Goal: Information Seeking & Learning: Learn about a topic

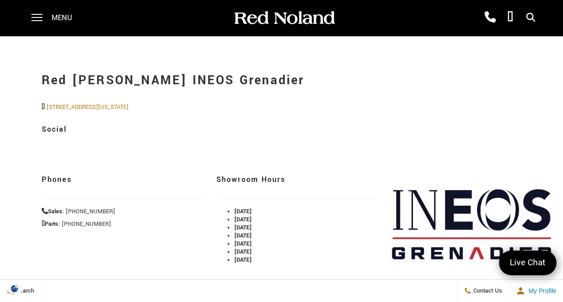
click at [35, 15] on span at bounding box center [36, 14] width 11 height 1
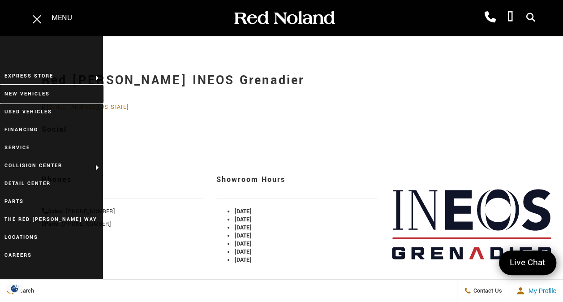
click at [30, 92] on link "New Vehicles" at bounding box center [51, 94] width 103 height 18
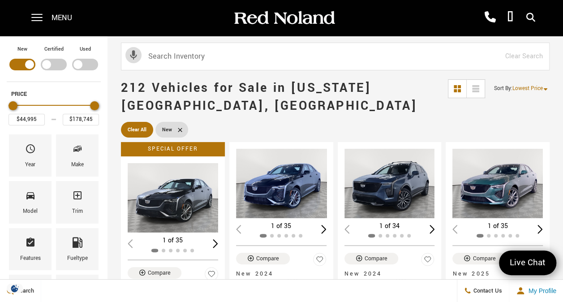
click at [77, 156] on span "Make" at bounding box center [77, 150] width 11 height 19
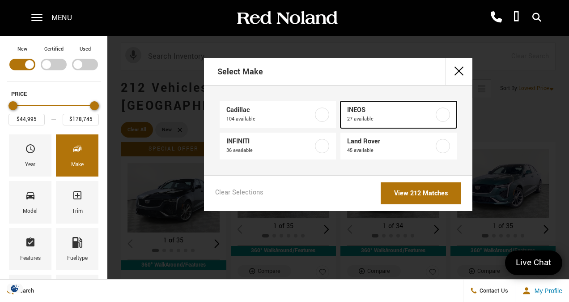
click at [443, 115] on label at bounding box center [443, 114] width 14 height 14
type input "$78,663"
type input "$93,333"
checkbox input "true"
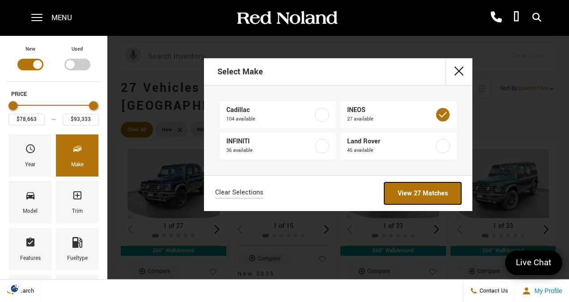
click at [419, 193] on link "View 27 Matches" at bounding box center [423, 193] width 77 height 22
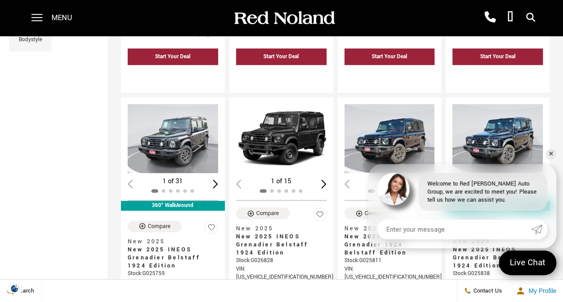
scroll to position [403, 0]
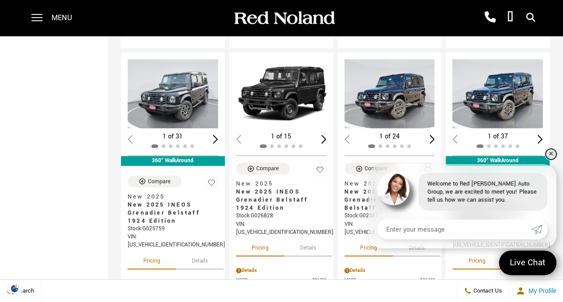
click at [552, 151] on link "✕" at bounding box center [550, 154] width 11 height 11
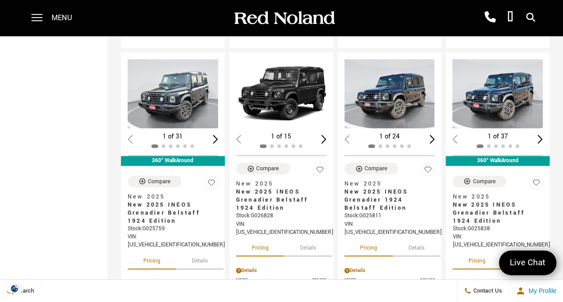
click at [532, 249] on button "Details" at bounding box center [523, 259] width 47 height 20
click at [506, 82] on img "1 / 2" at bounding box center [498, 93] width 92 height 69
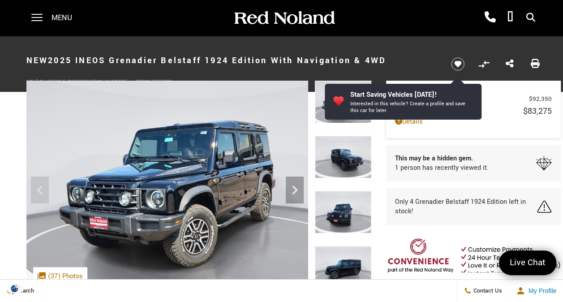
click at [292, 190] on icon "Next" at bounding box center [295, 190] width 18 height 18
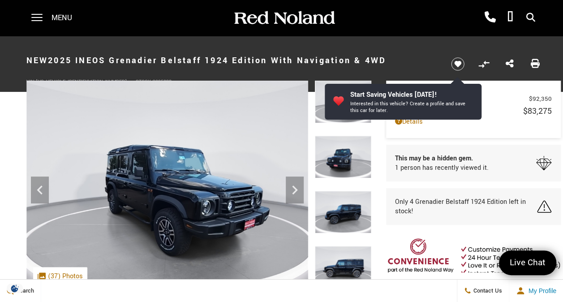
click at [292, 191] on icon "Next" at bounding box center [295, 190] width 18 height 18
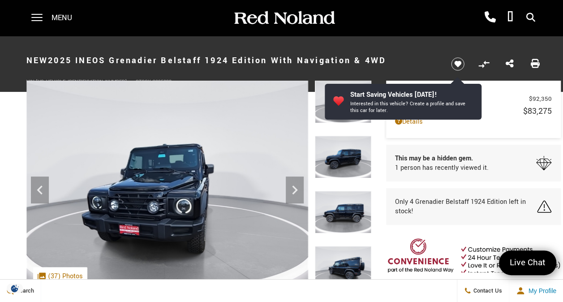
click at [292, 191] on icon "Next" at bounding box center [295, 190] width 18 height 18
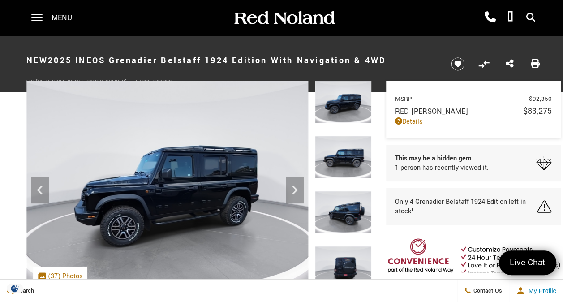
click at [293, 189] on icon "Next" at bounding box center [295, 190] width 18 height 18
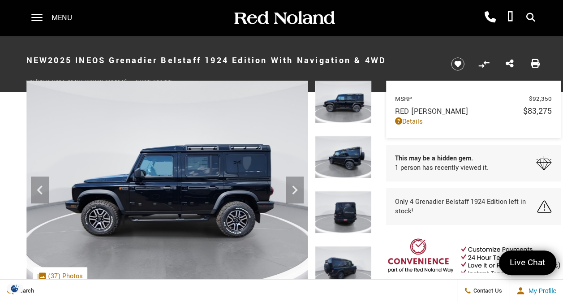
click at [293, 189] on icon "Next" at bounding box center [295, 190] width 18 height 18
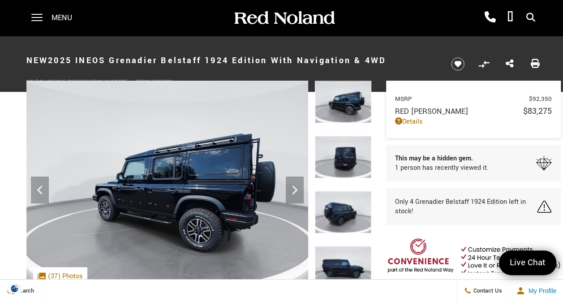
click at [293, 189] on icon "Next" at bounding box center [295, 190] width 18 height 18
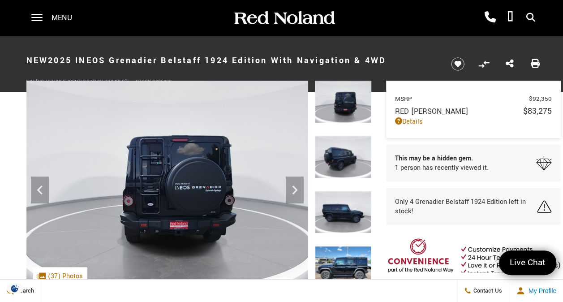
click at [293, 189] on icon "Next" at bounding box center [295, 190] width 18 height 18
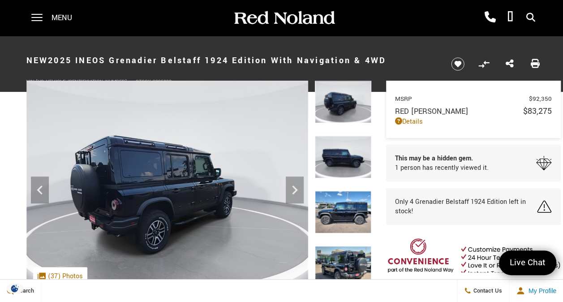
click at [293, 189] on icon "Next" at bounding box center [295, 190] width 18 height 18
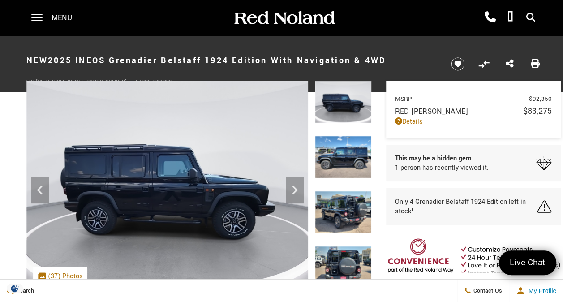
click at [293, 189] on icon "Next" at bounding box center [295, 190] width 18 height 18
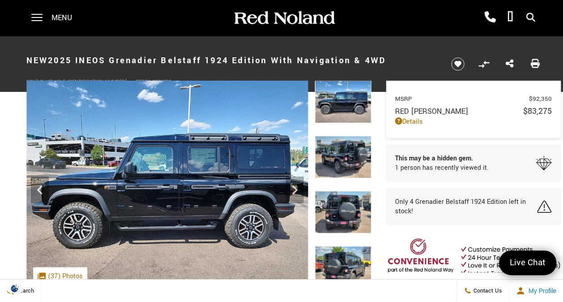
click at [293, 189] on icon "Next" at bounding box center [295, 190] width 18 height 18
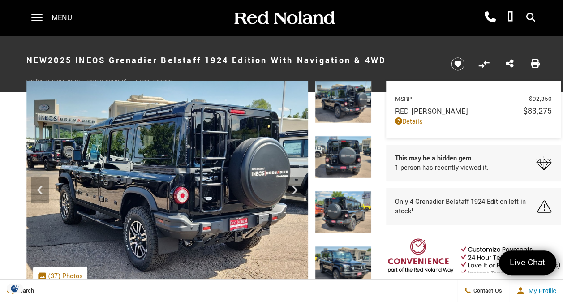
click at [293, 189] on icon "Next" at bounding box center [295, 190] width 18 height 18
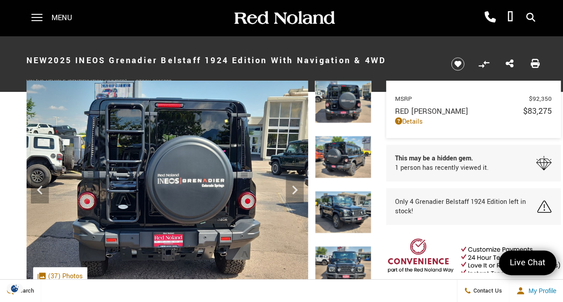
click at [293, 189] on icon "Next" at bounding box center [295, 190] width 18 height 18
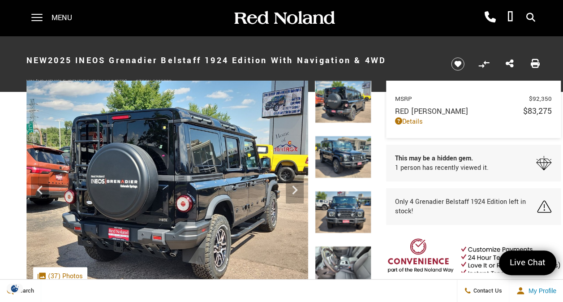
click at [293, 189] on icon "Next" at bounding box center [295, 190] width 18 height 18
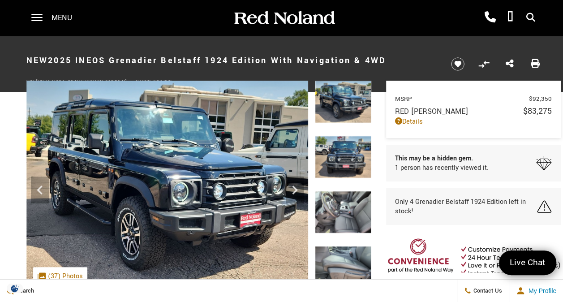
click at [293, 189] on icon "Next" at bounding box center [295, 190] width 18 height 18
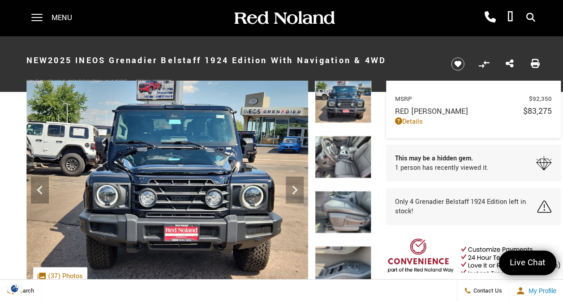
click at [293, 189] on icon "Next" at bounding box center [295, 190] width 18 height 18
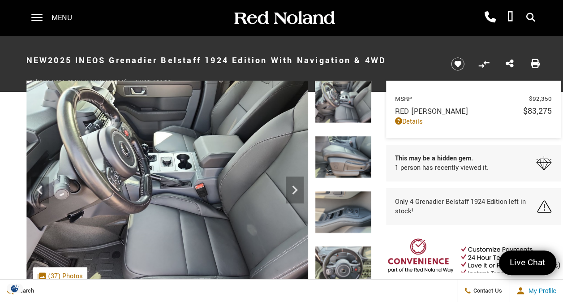
click at [293, 189] on icon "Next" at bounding box center [295, 190] width 18 height 18
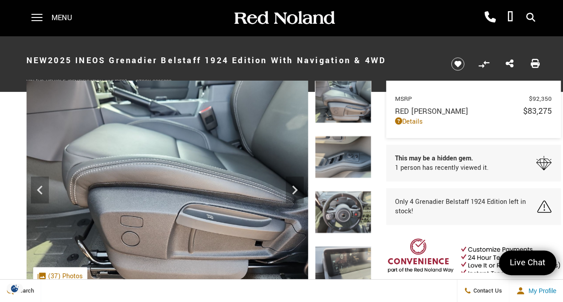
click at [293, 189] on icon "Next" at bounding box center [295, 190] width 18 height 18
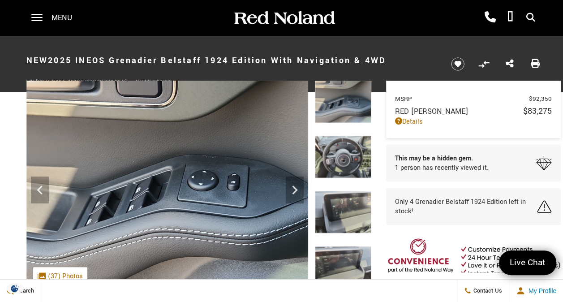
click at [293, 189] on icon "Next" at bounding box center [295, 190] width 18 height 18
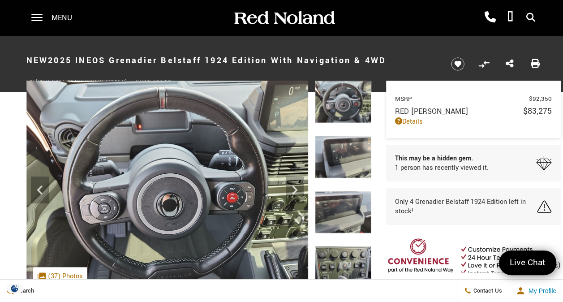
click at [293, 189] on icon "Next" at bounding box center [295, 190] width 18 height 18
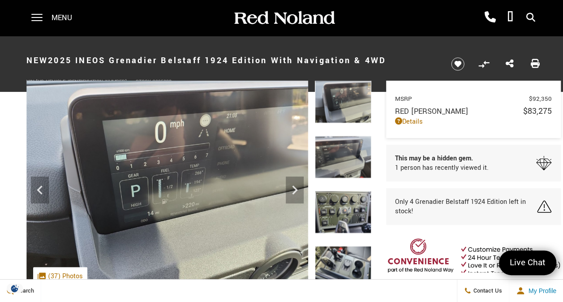
click at [293, 189] on icon "Next" at bounding box center [295, 190] width 18 height 18
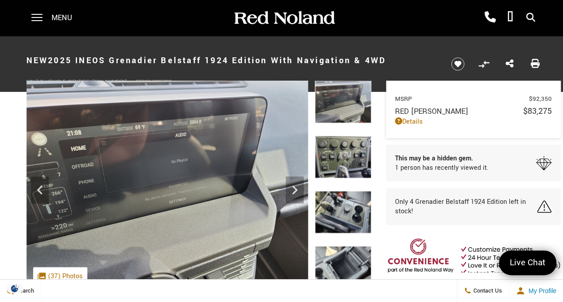
click at [293, 189] on icon "Next" at bounding box center [295, 190] width 18 height 18
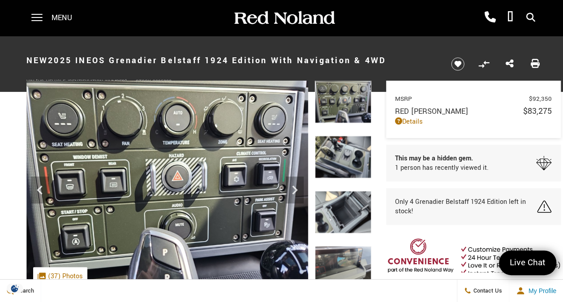
click at [293, 189] on icon "Next" at bounding box center [295, 190] width 18 height 18
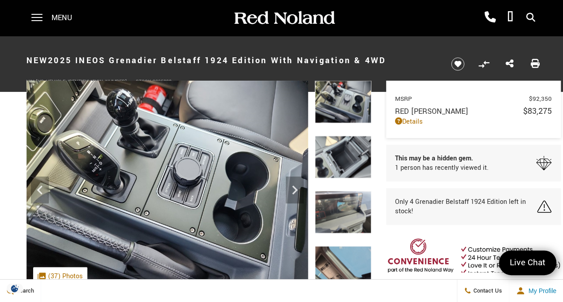
click at [293, 189] on icon "Next" at bounding box center [295, 190] width 18 height 18
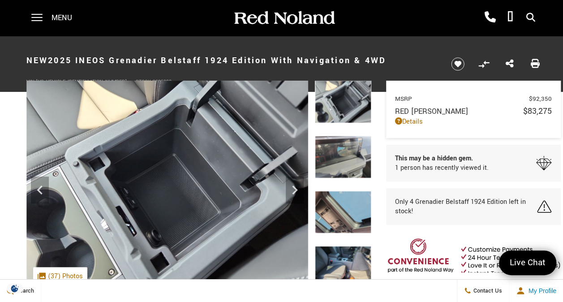
click at [293, 189] on icon "Next" at bounding box center [295, 190] width 18 height 18
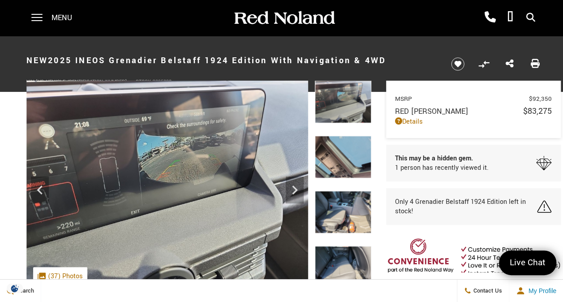
click at [293, 189] on icon "Next" at bounding box center [295, 190] width 18 height 18
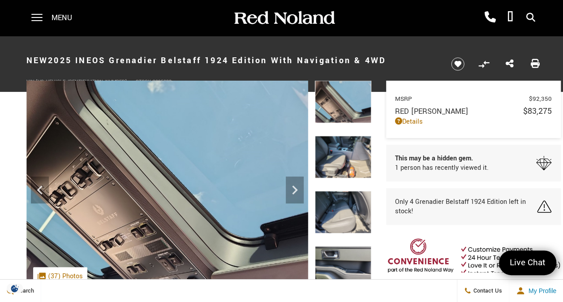
click at [293, 189] on icon "Next" at bounding box center [295, 190] width 18 height 18
